Goal: Obtain resource: Download file/media

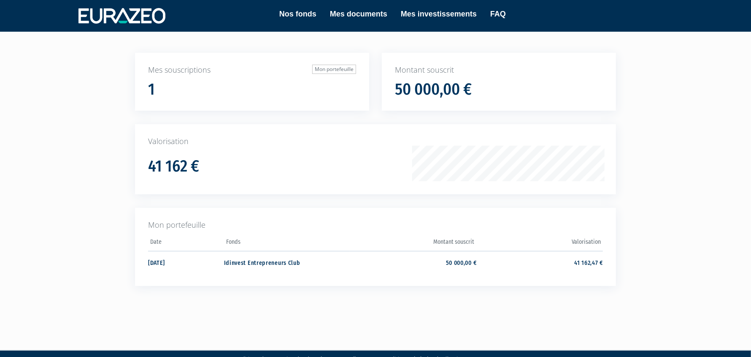
scroll to position [62, 0]
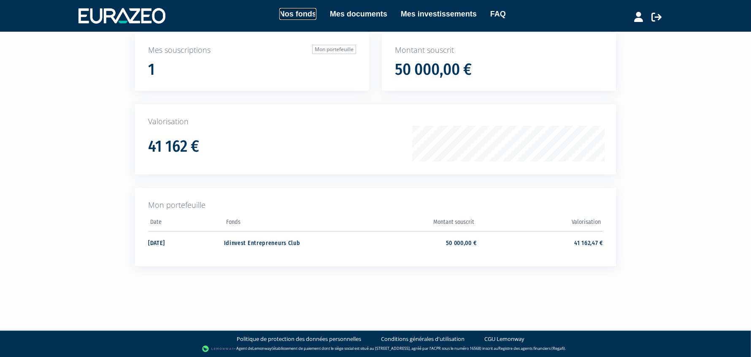
click at [301, 13] on link "Nos fonds" at bounding box center [297, 14] width 37 height 12
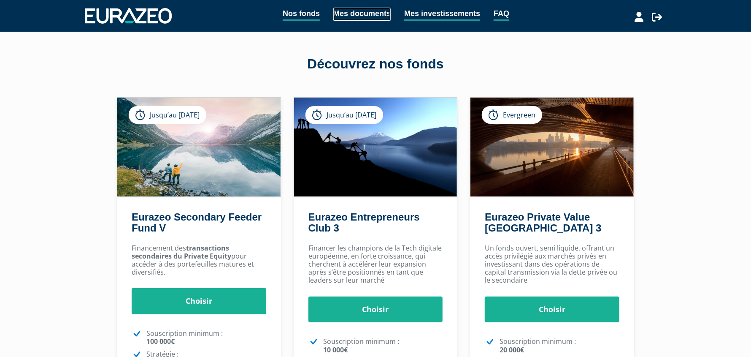
click at [349, 17] on link "Mes documents" at bounding box center [361, 14] width 57 height 13
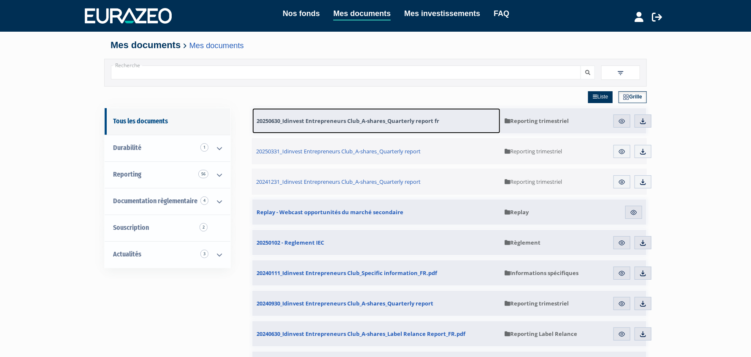
click at [344, 120] on span "20250630_Idinvest Entrepreneurs Club_A-shares_Quarterly report fr" at bounding box center [348, 121] width 183 height 8
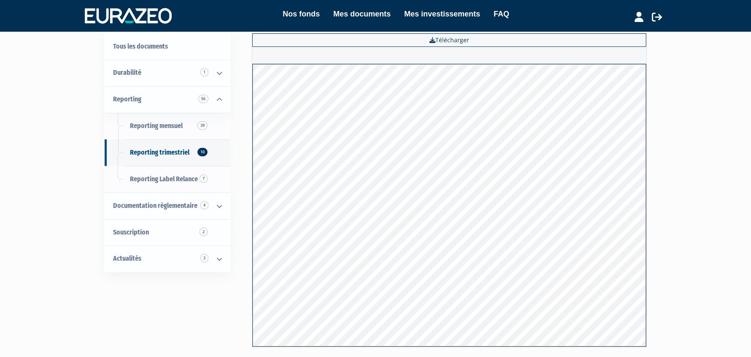
scroll to position [42, 0]
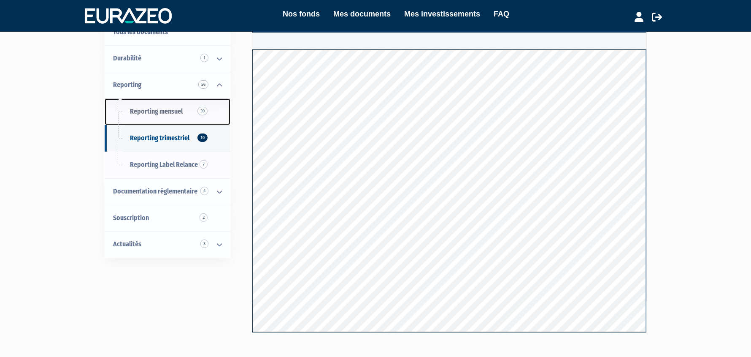
click at [180, 107] on span "Reporting mensuel 39" at bounding box center [156, 111] width 53 height 8
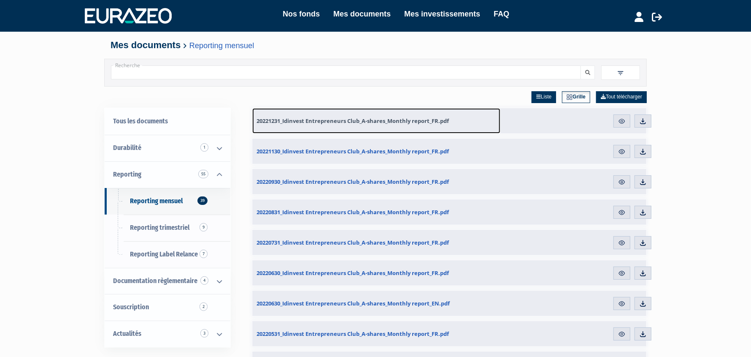
click at [293, 123] on span "20221231_Idinvest Entrepreneurs Club_A-shares_Monthly report_FR.pdf" at bounding box center [353, 121] width 192 height 8
